Goal: Task Accomplishment & Management: Manage account settings

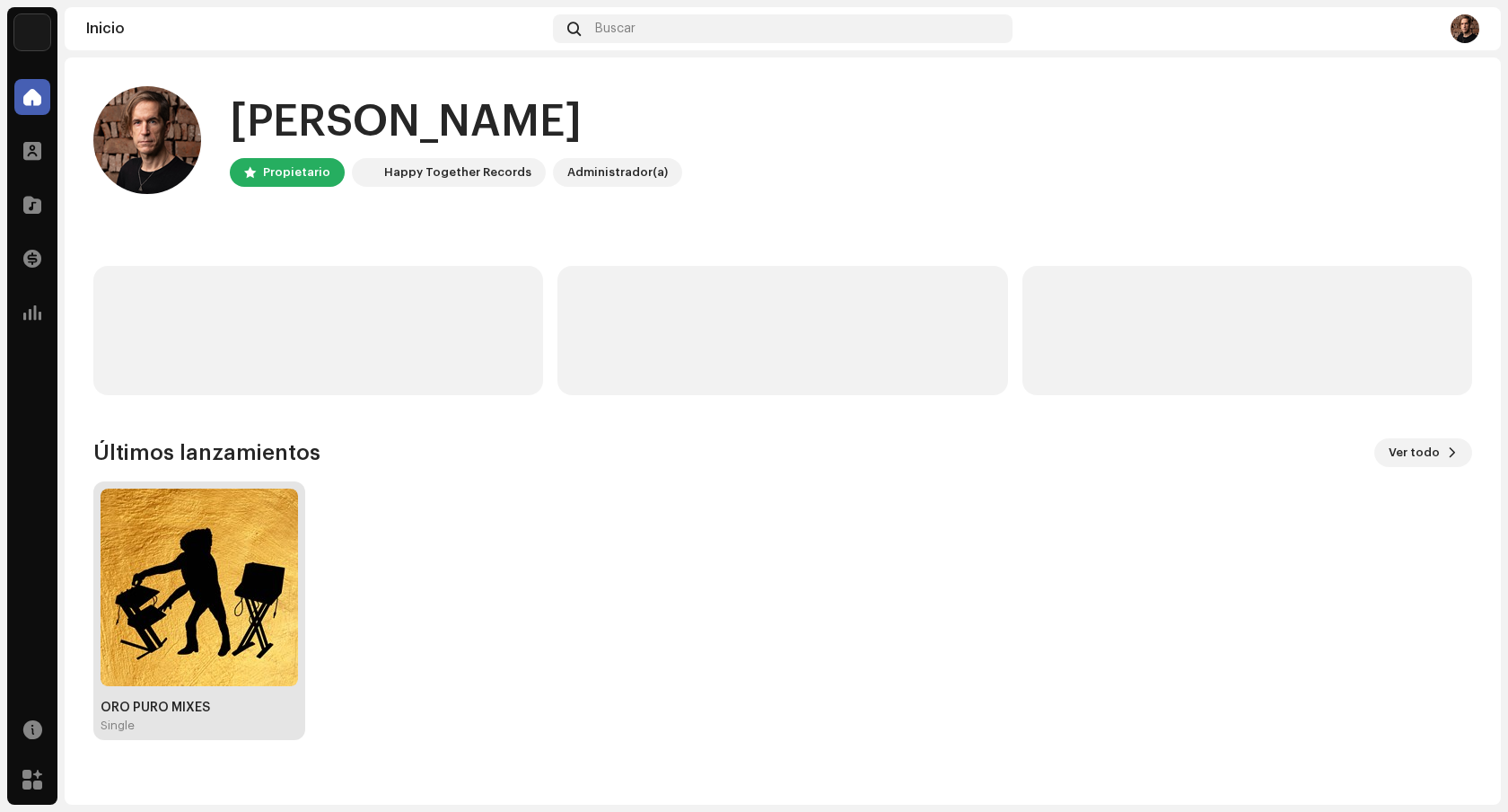
click at [212, 613] on img at bounding box center [199, 587] width 198 height 198
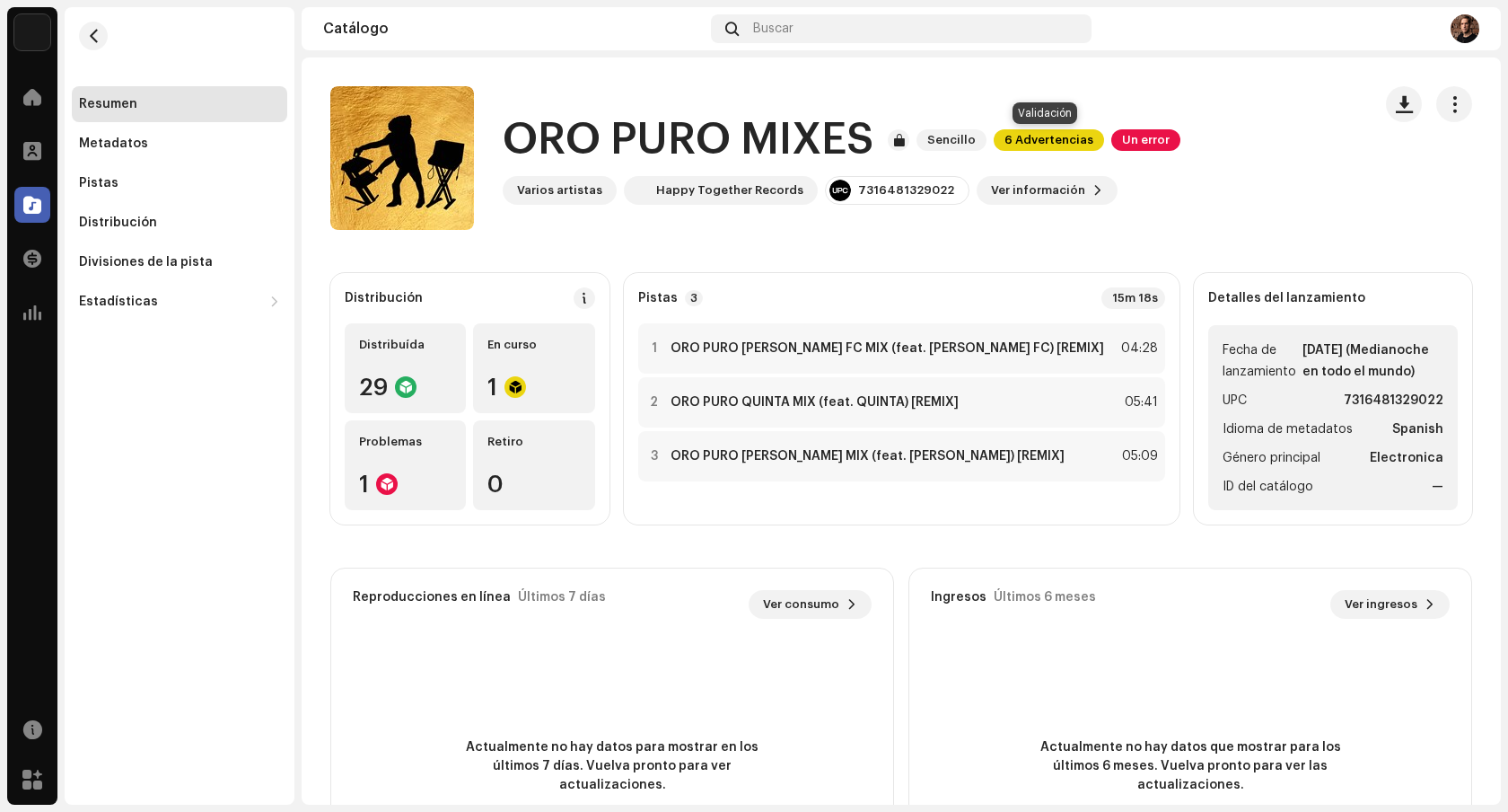
click at [1048, 143] on span "6 Advertencias" at bounding box center [1049, 141] width 110 height 22
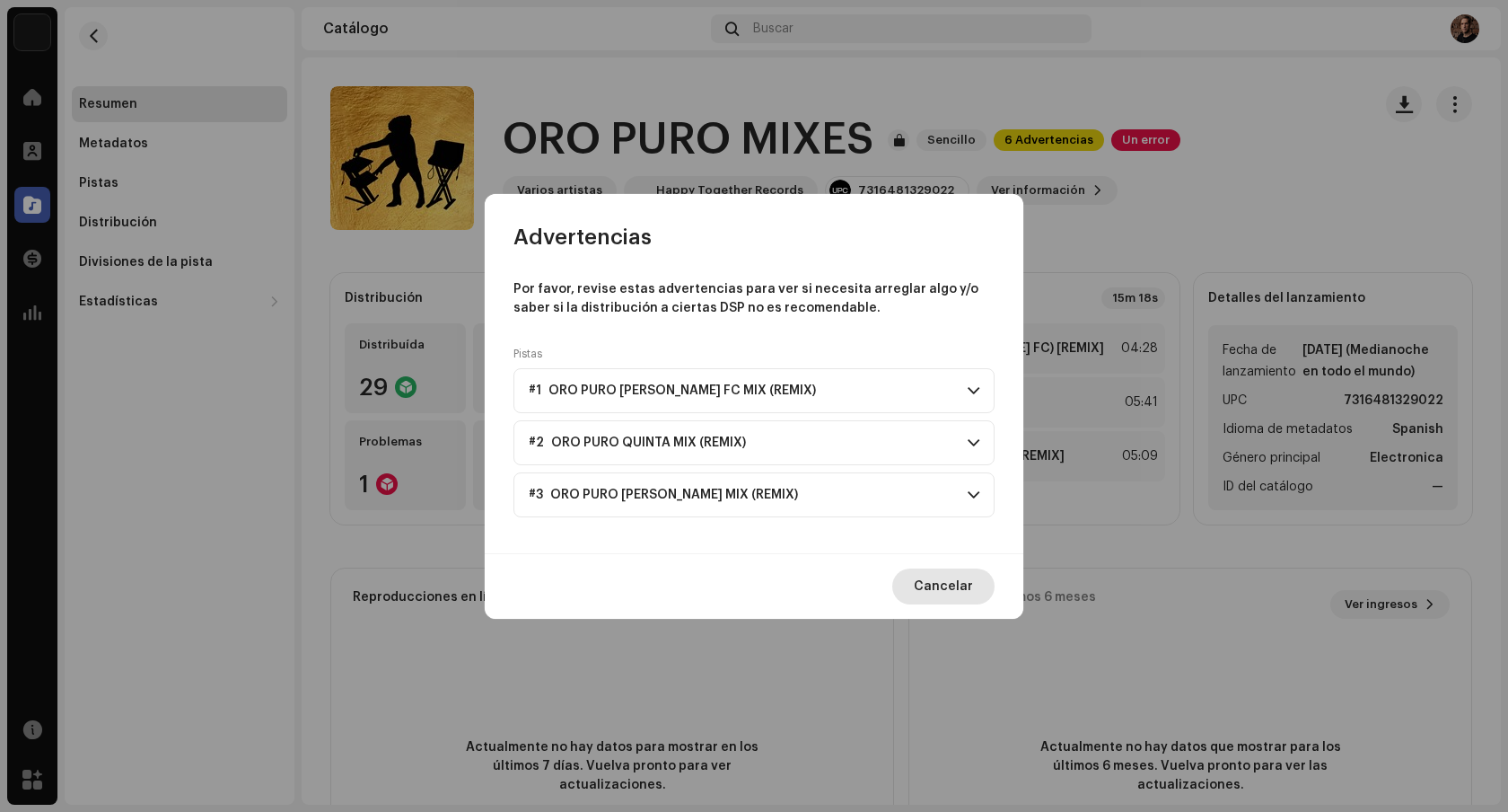
click at [976, 588] on button "Cancelar" at bounding box center [944, 586] width 102 height 36
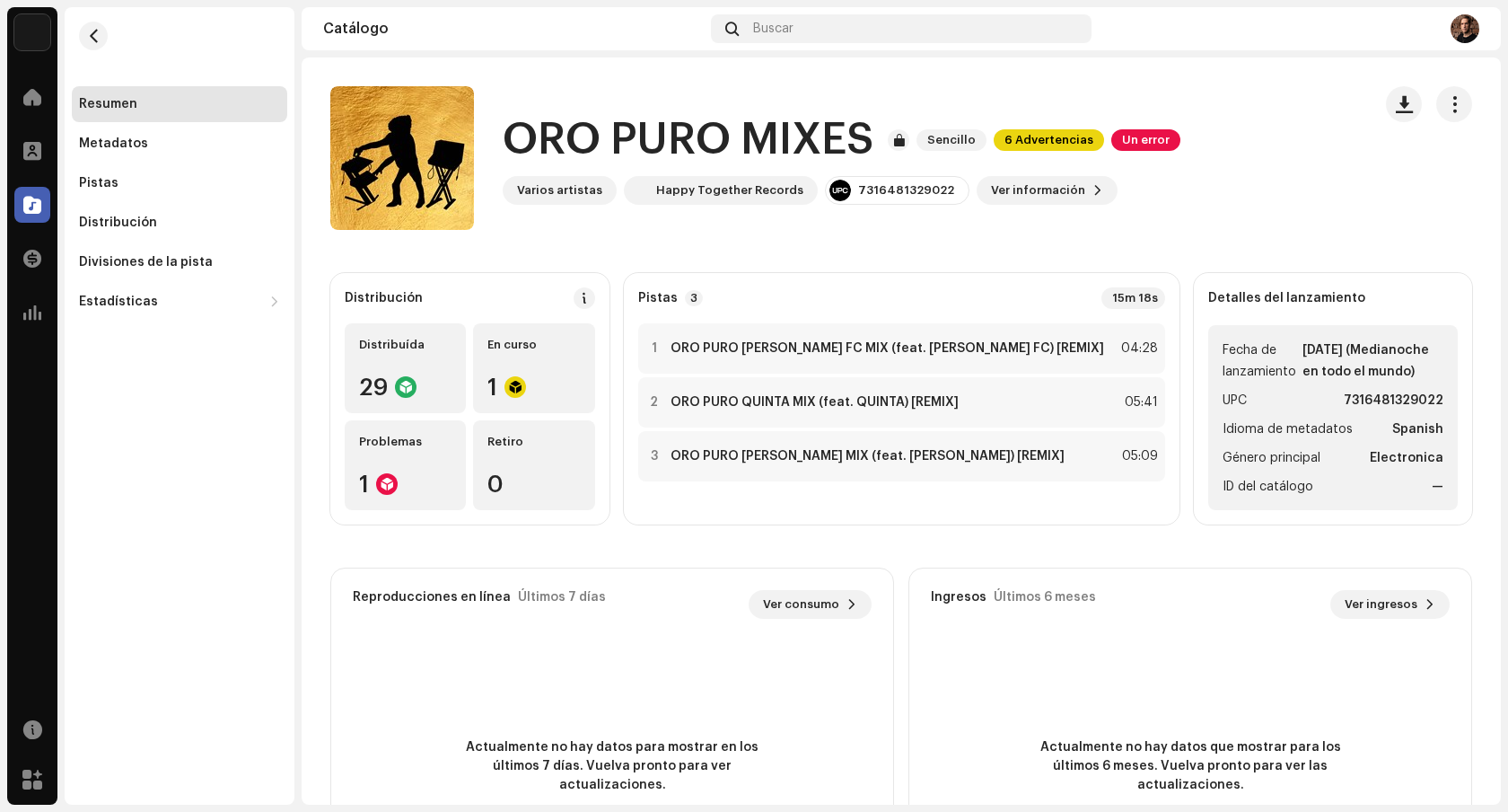
drag, startPoint x: 1147, startPoint y: 121, endPoint x: 1144, endPoint y: 133, distance: 12.4
click at [1147, 123] on div "ORO PURO MIXES Sencillo 6 Advertencias Un error" at bounding box center [841, 140] width 678 height 57
click at [1144, 139] on span "Un error" at bounding box center [1146, 141] width 69 height 22
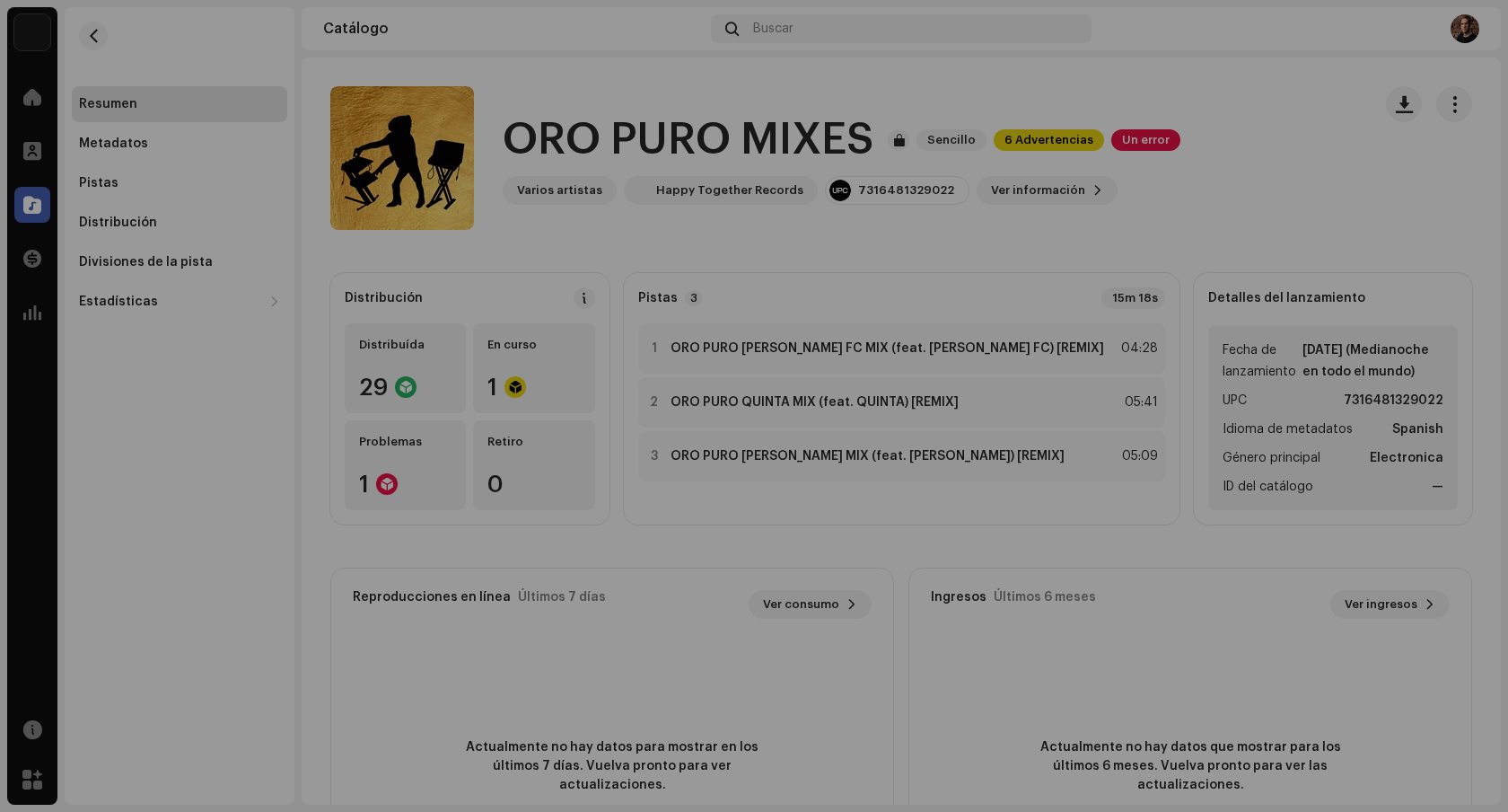
click at [1152, 143] on div "Errores de distribución Encontramos los siguientes errores al inspeccionar su l…" at bounding box center [754, 406] width 1508 height 812
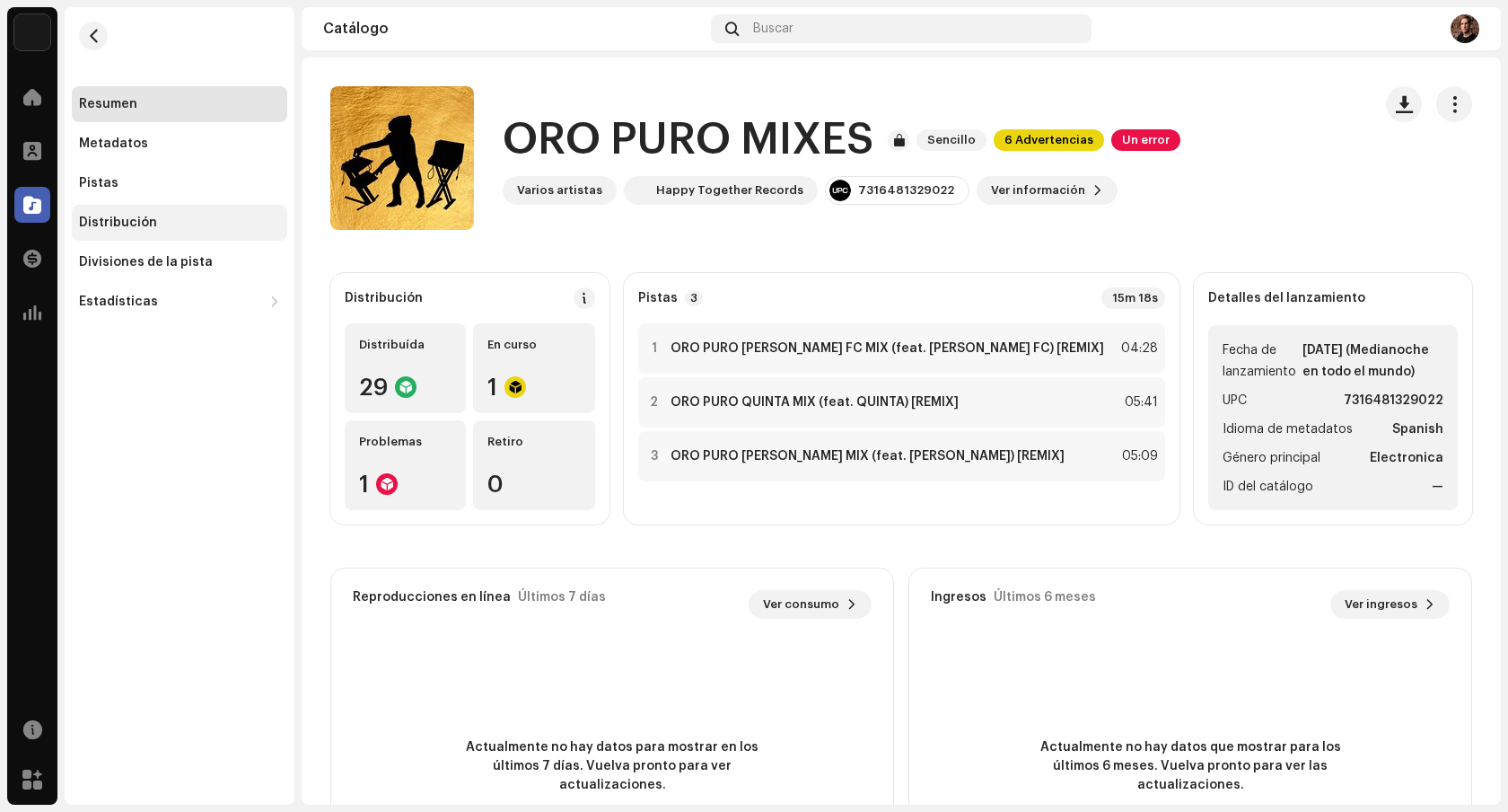
click at [156, 236] on div "Distribución" at bounding box center [179, 222] width 215 height 36
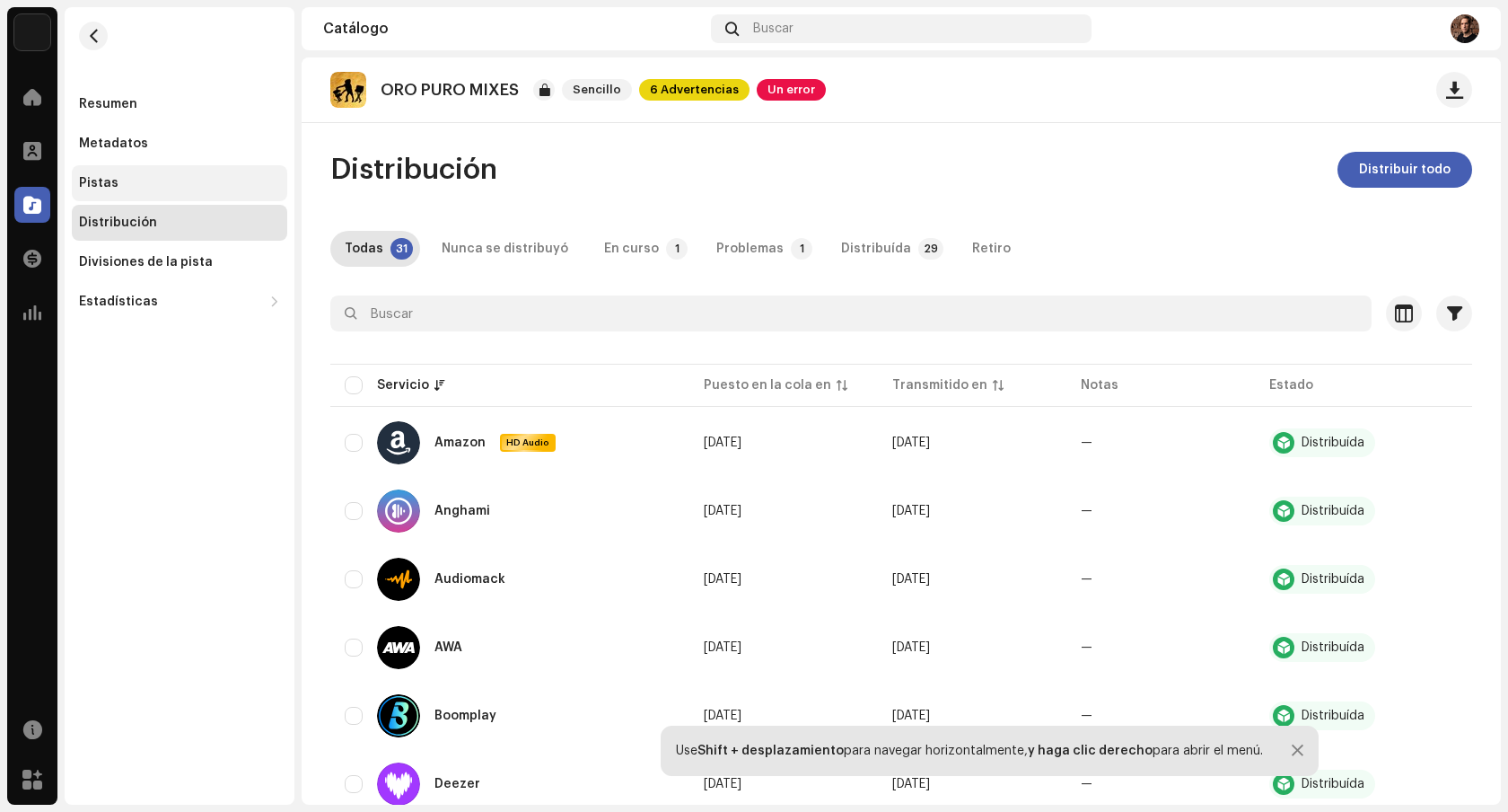
click at [150, 191] on div "Pistas" at bounding box center [179, 183] width 215 height 36
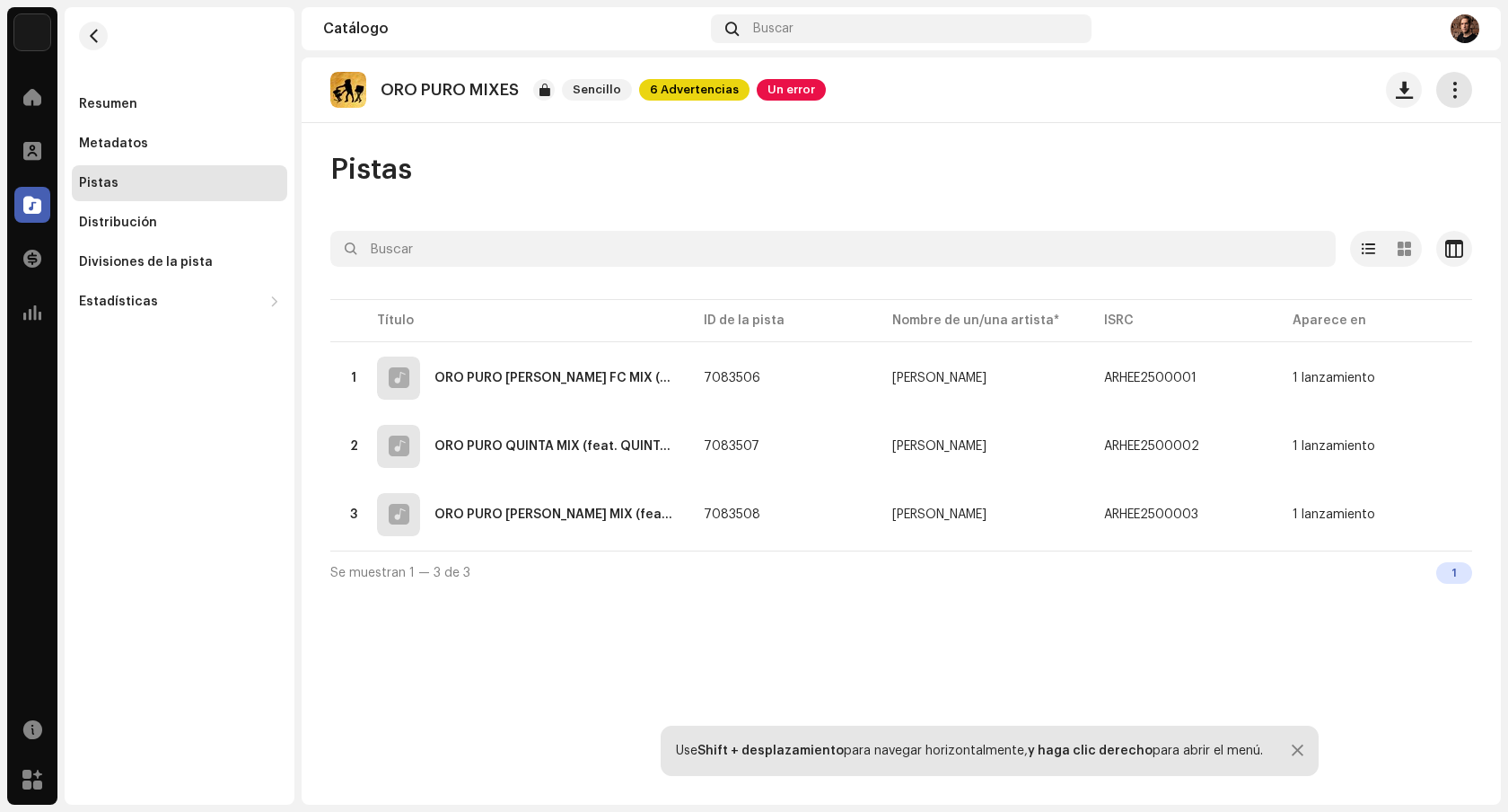
click at [1465, 87] on button "button" at bounding box center [1454, 89] width 36 height 36
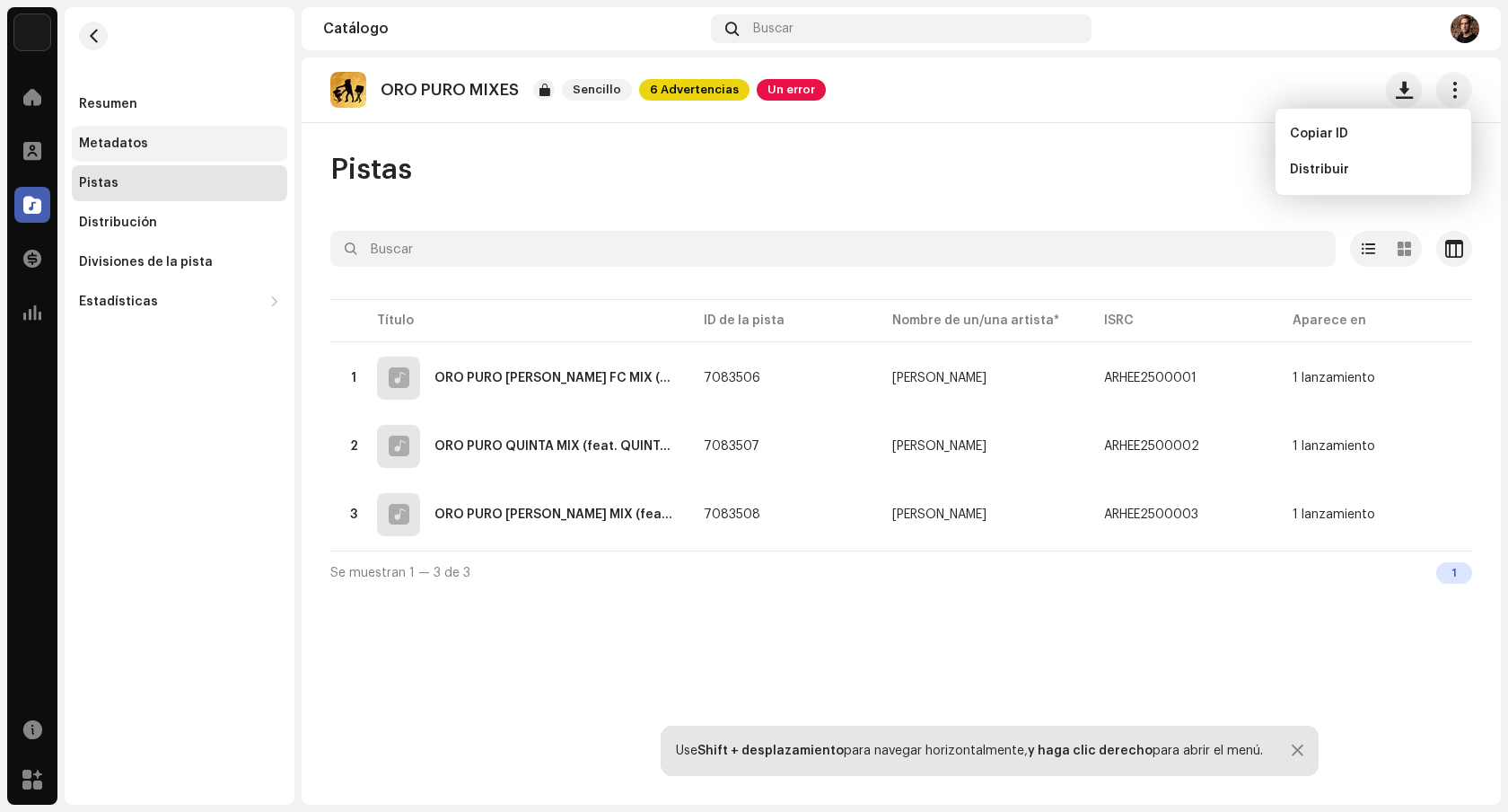
click at [119, 141] on div "Metadatos" at bounding box center [113, 144] width 69 height 15
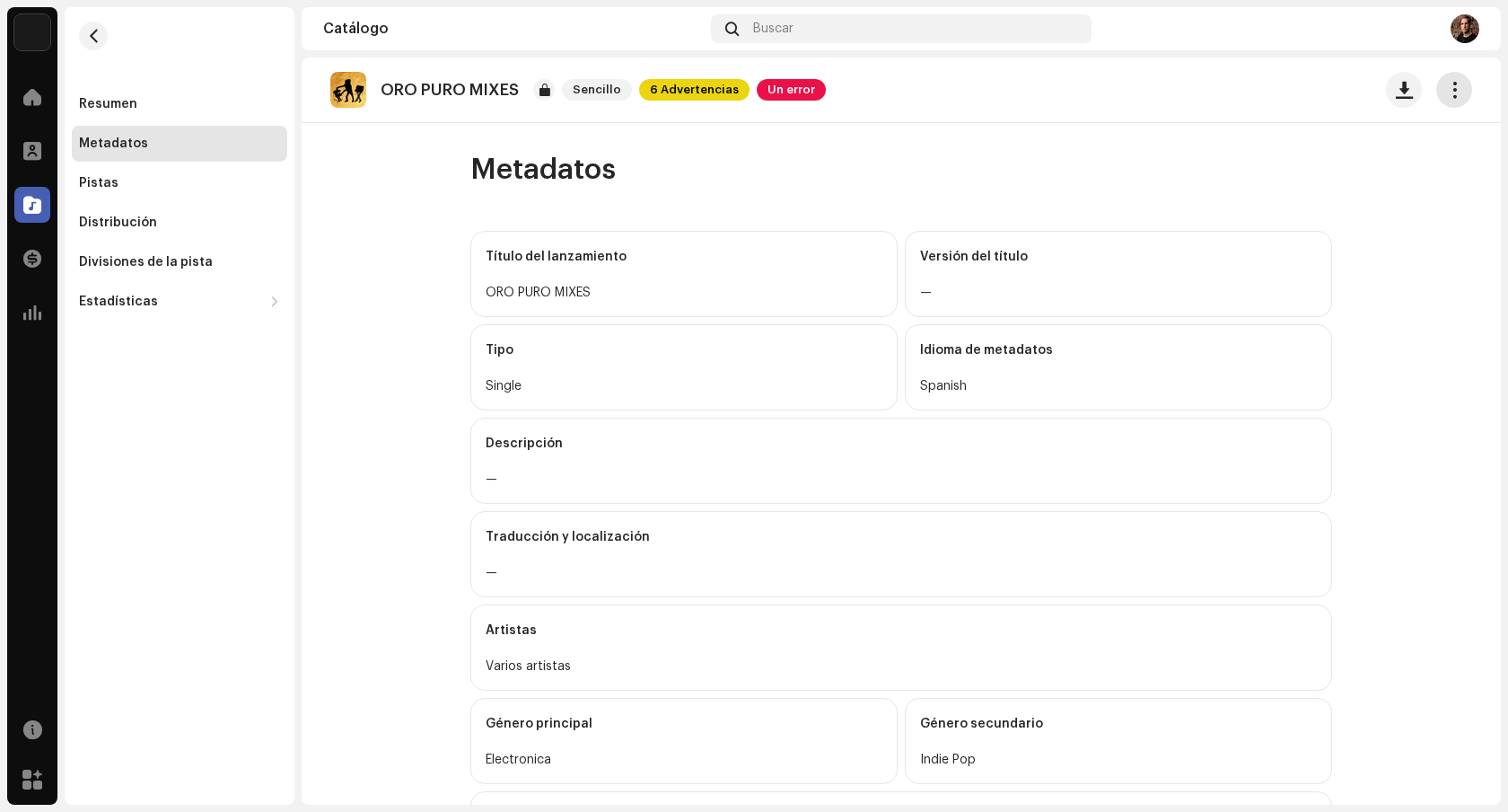
click at [1446, 88] on span "button" at bounding box center [1454, 89] width 17 height 15
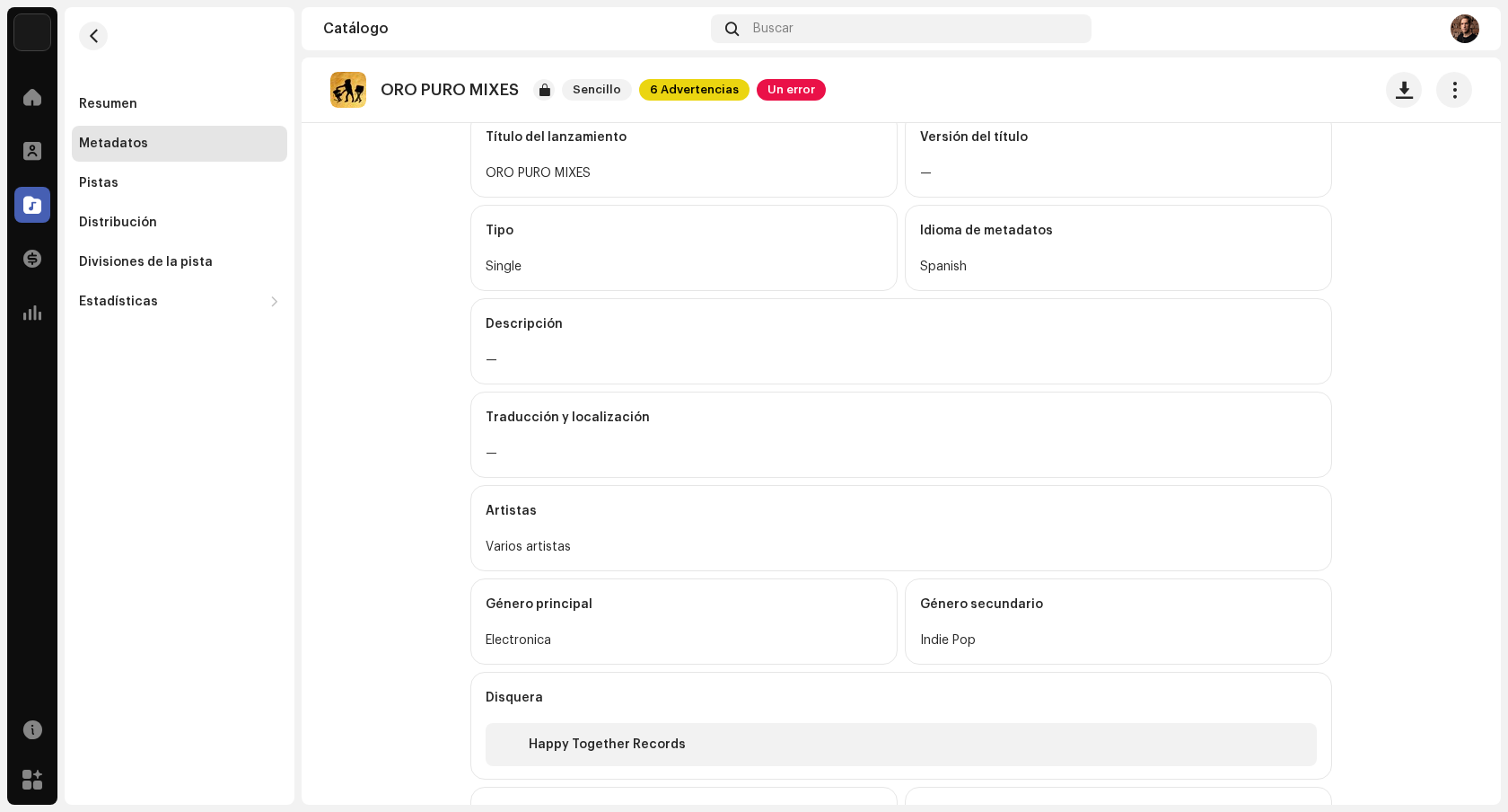
scroll to position [125, 0]
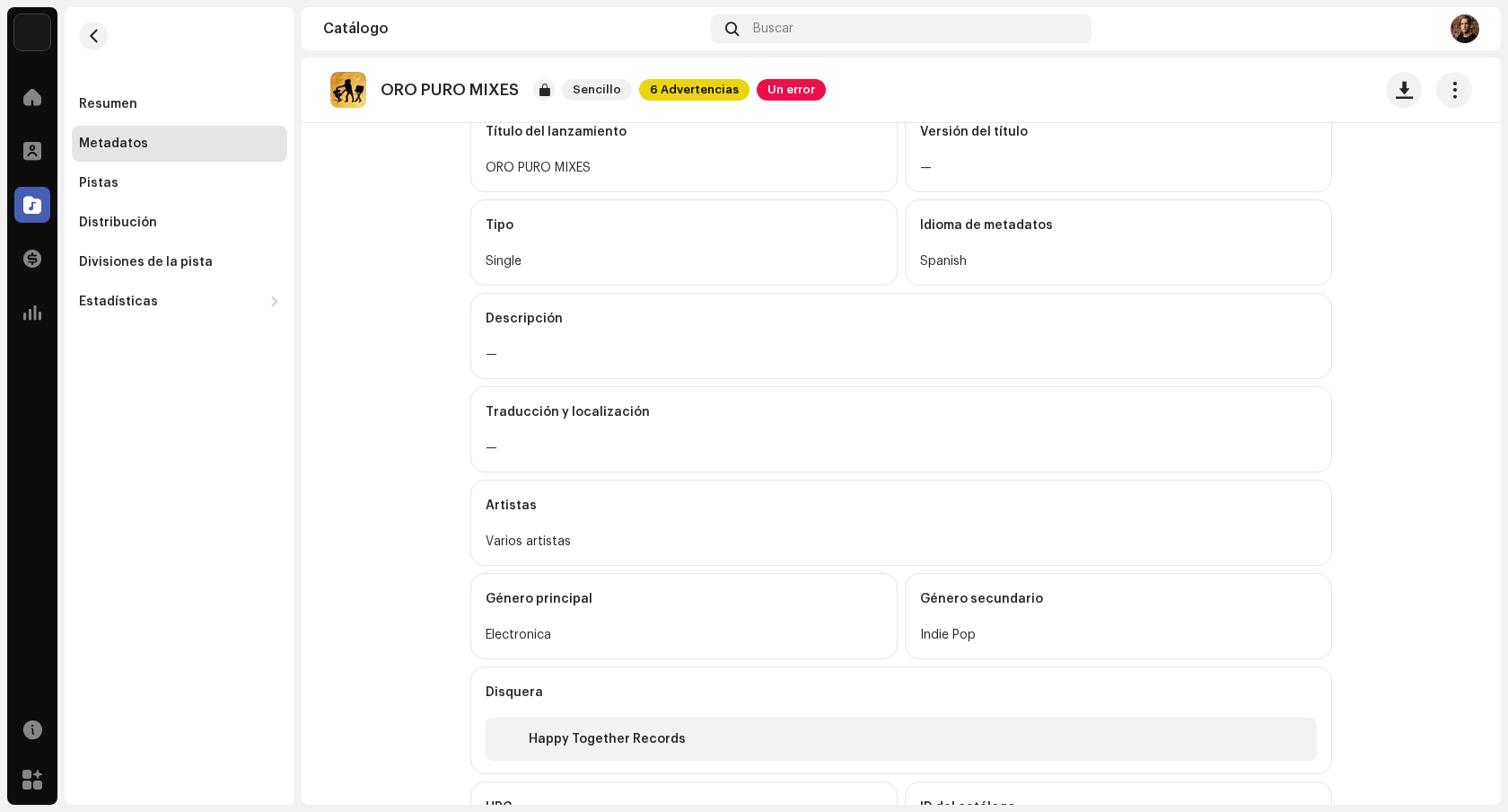
click at [634, 166] on div "ORO PURO MIXES" at bounding box center [684, 168] width 397 height 22
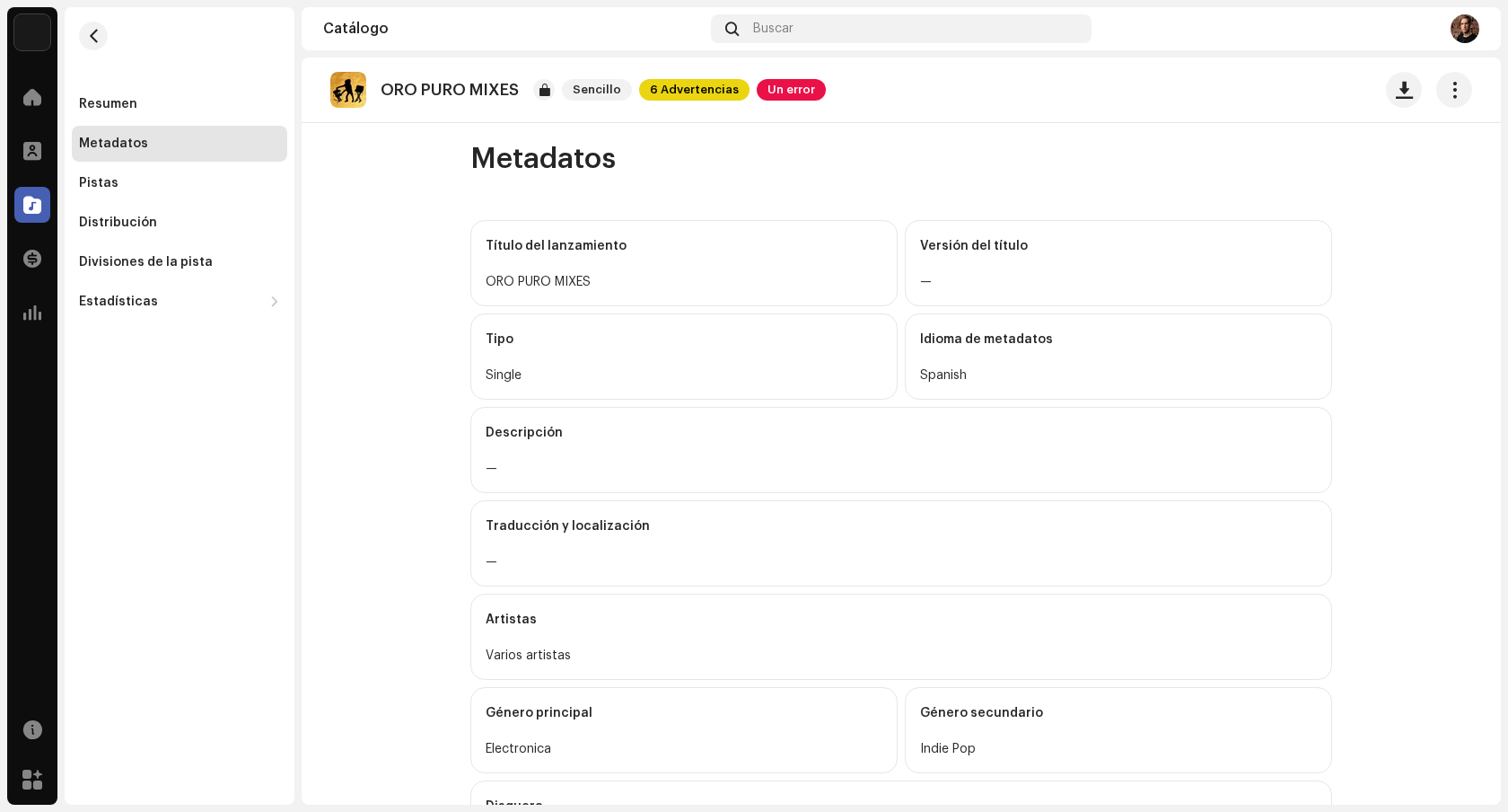
scroll to position [10, 0]
click at [25, 90] on span at bounding box center [32, 96] width 18 height 15
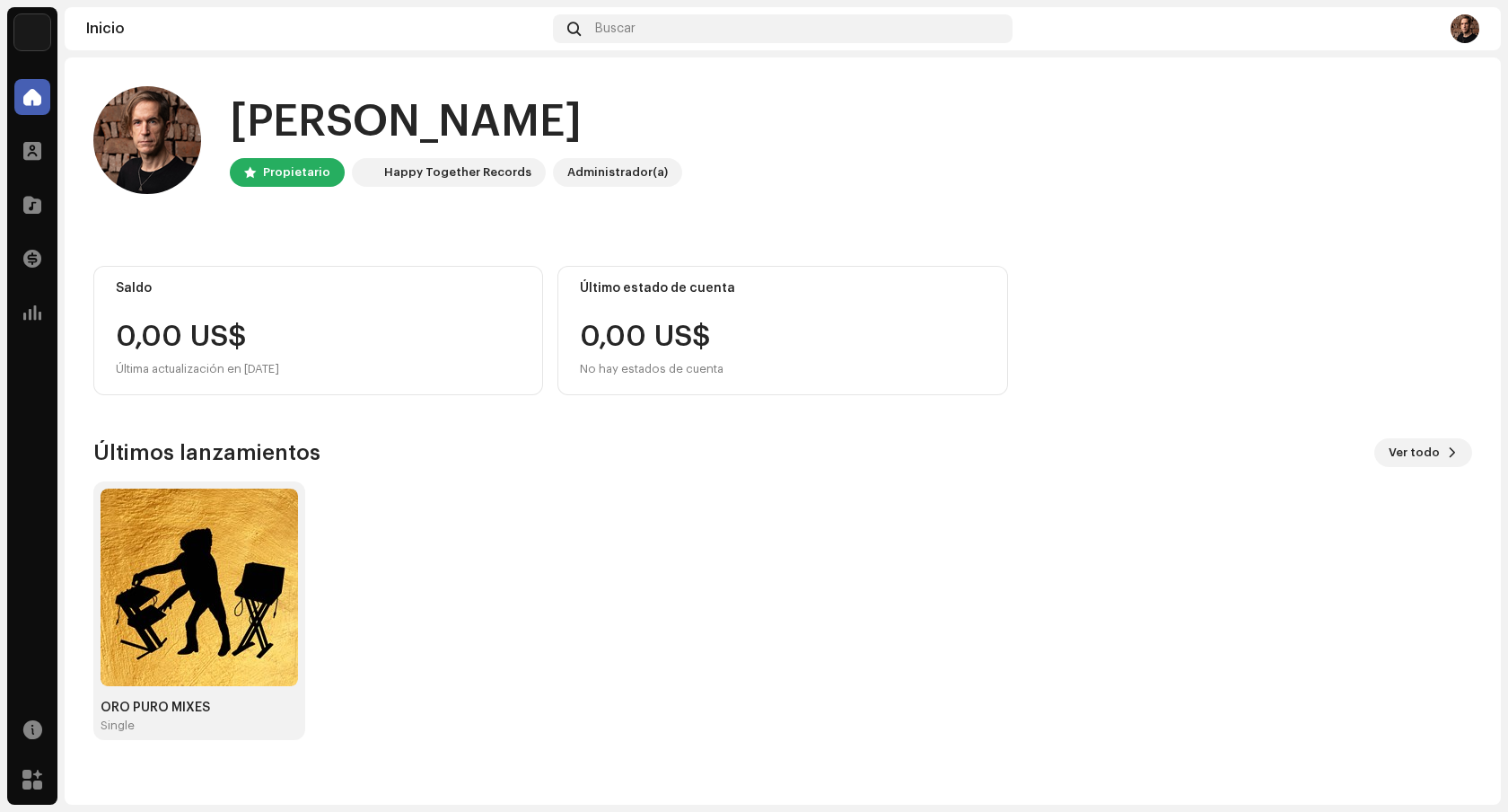
click at [1467, 26] on img at bounding box center [1465, 29] width 29 height 29
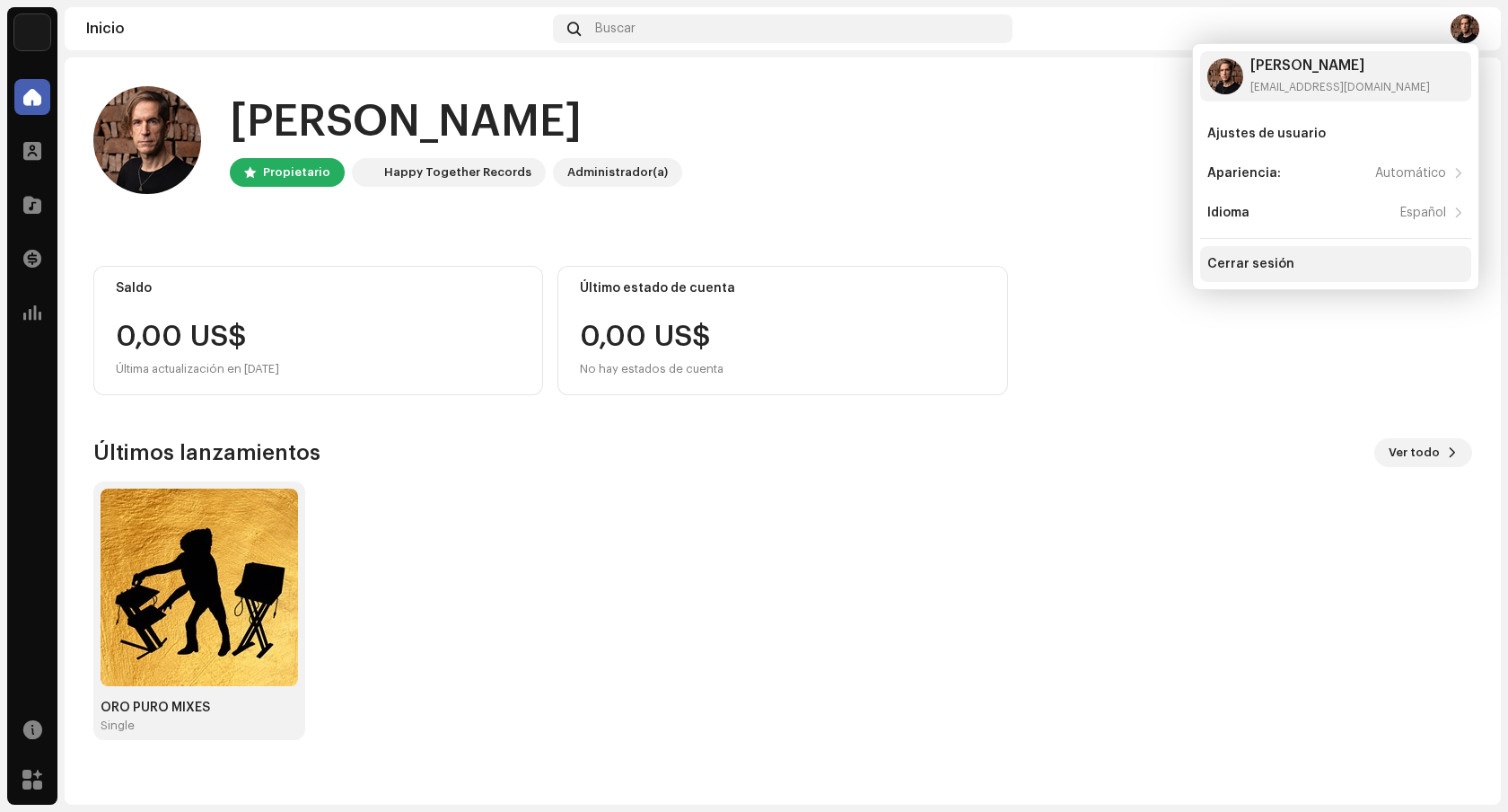
click at [1274, 259] on div "Cerrar sesión" at bounding box center [1250, 263] width 87 height 15
